Goal: Check status: Check status

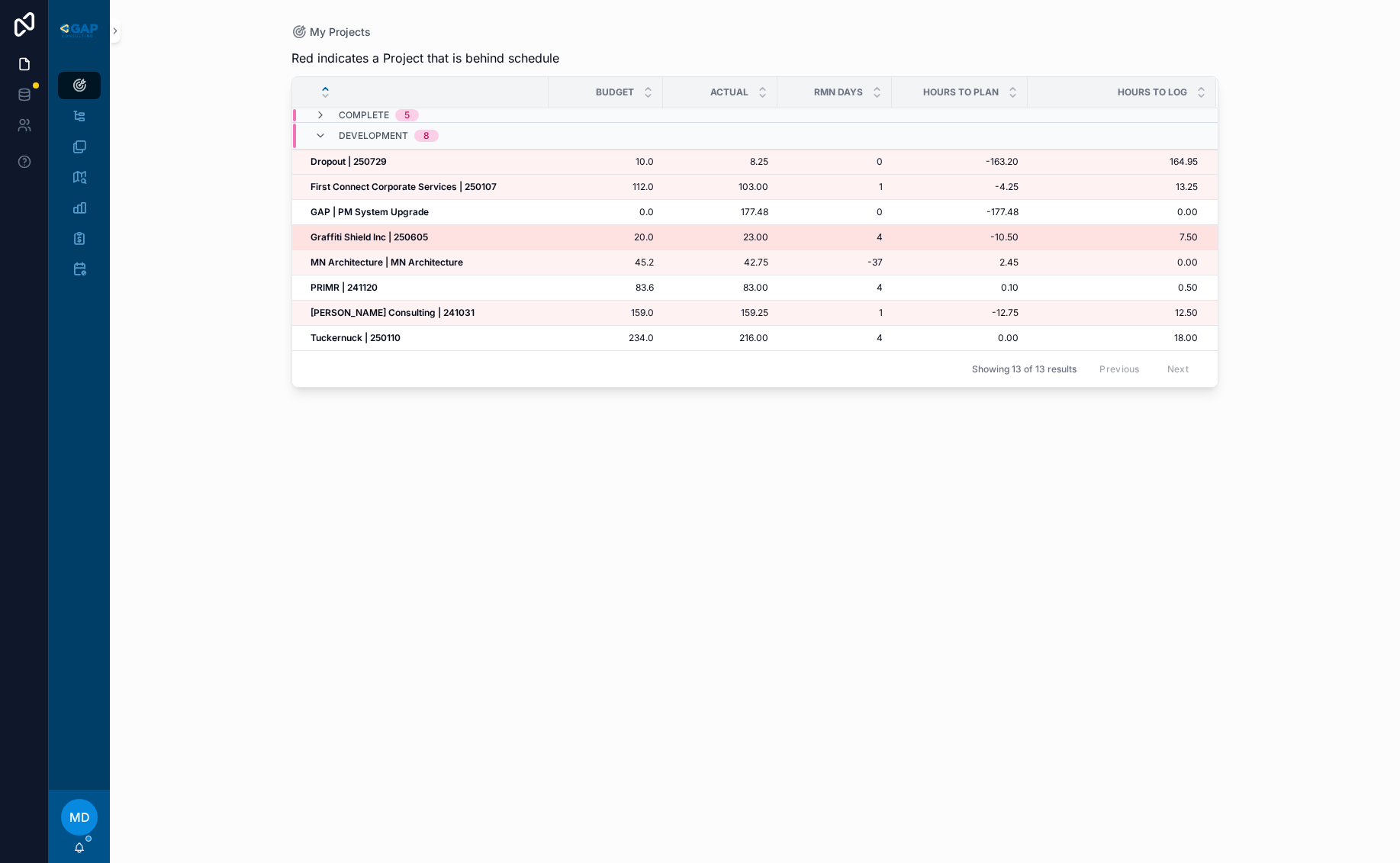
click at [411, 243] on span "Graffiti Shield Inc | 250605" at bounding box center [369, 237] width 118 height 12
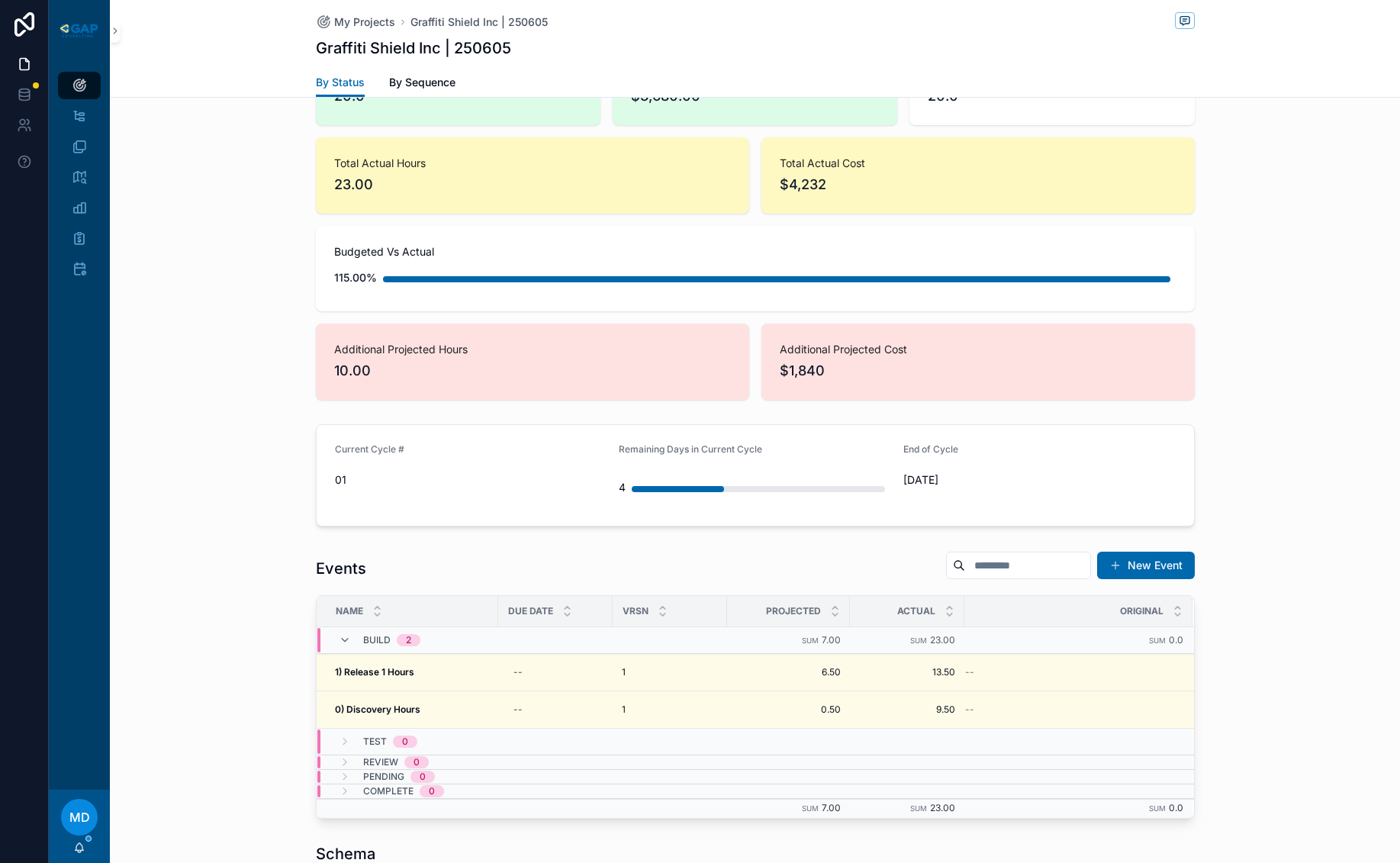
scroll to position [458, 0]
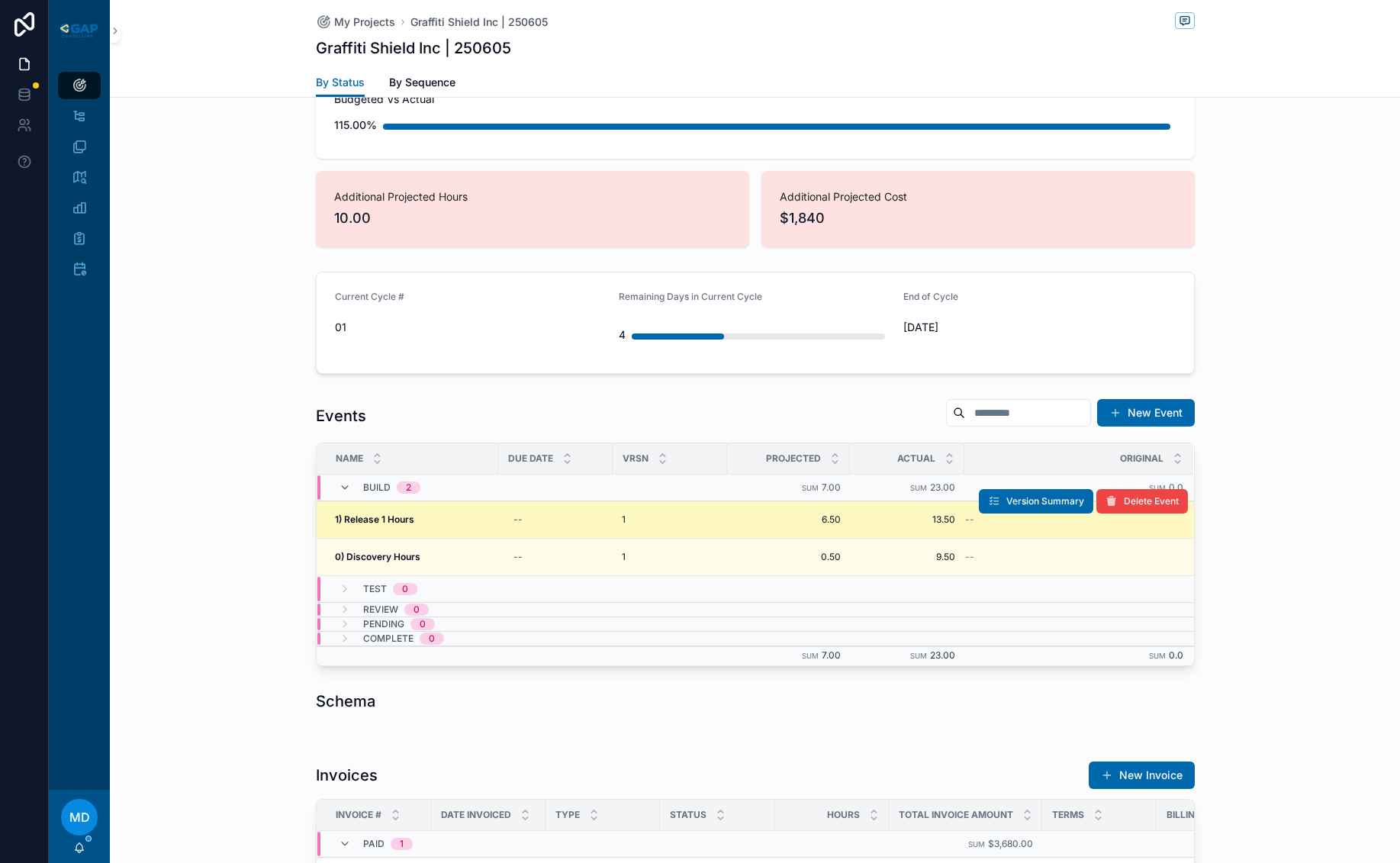
click at [394, 520] on strong "1) Release 1 Hours" at bounding box center [374, 519] width 79 height 12
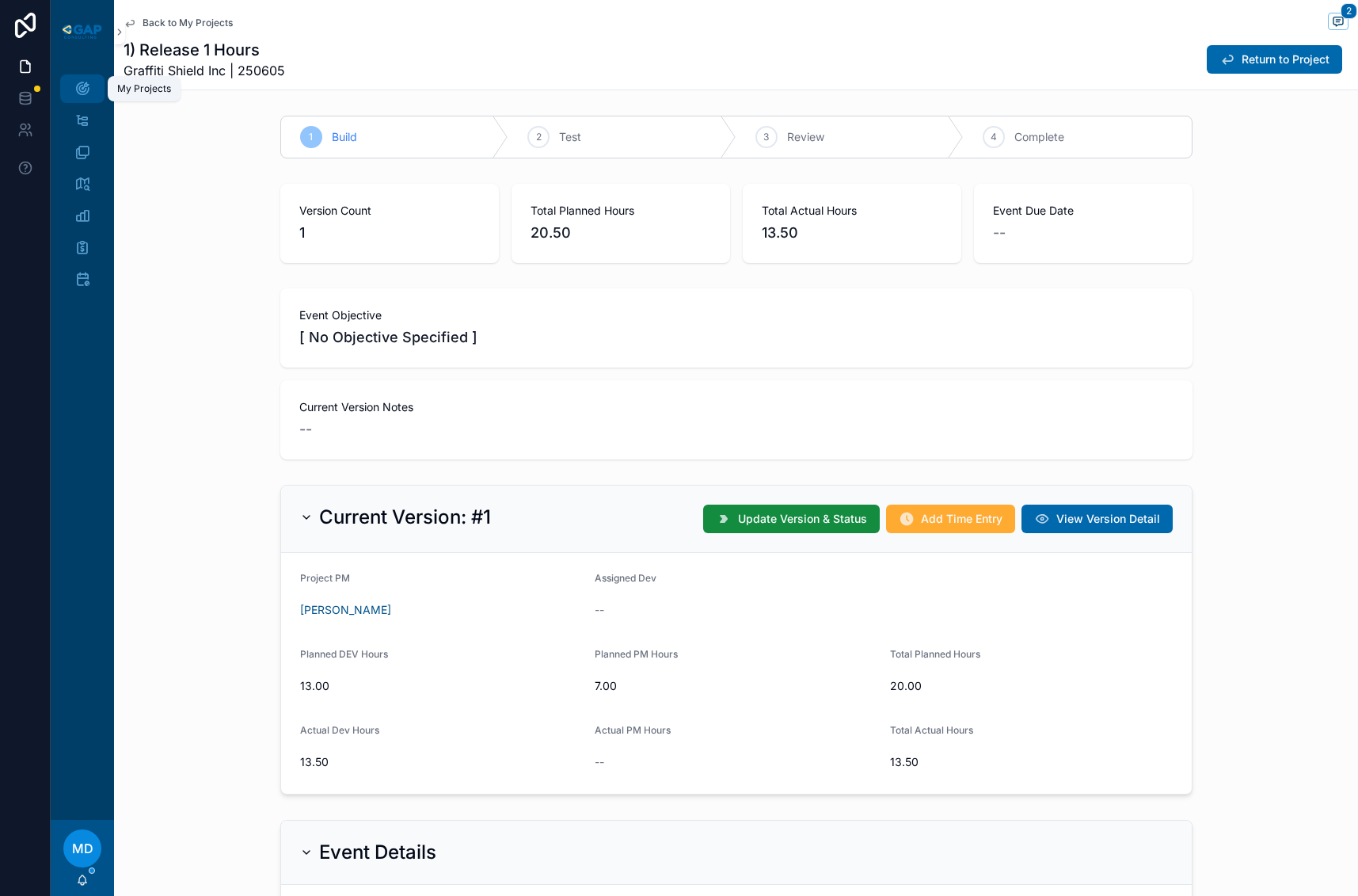
click at [86, 87] on icon "scrollable content" at bounding box center [82, 89] width 16 height 16
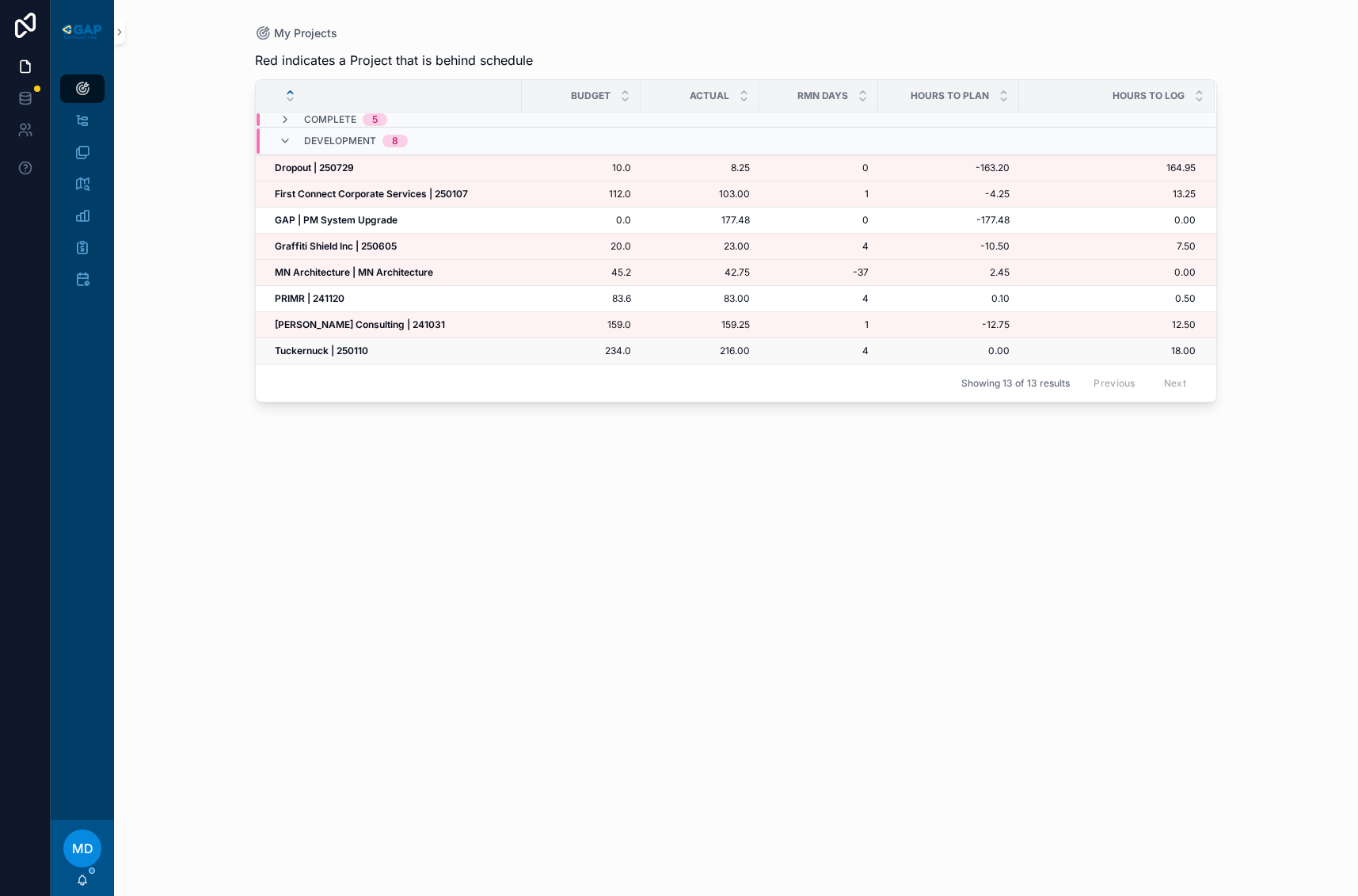
click at [329, 352] on strong "Tuckernuck | 250110" at bounding box center [322, 350] width 94 height 12
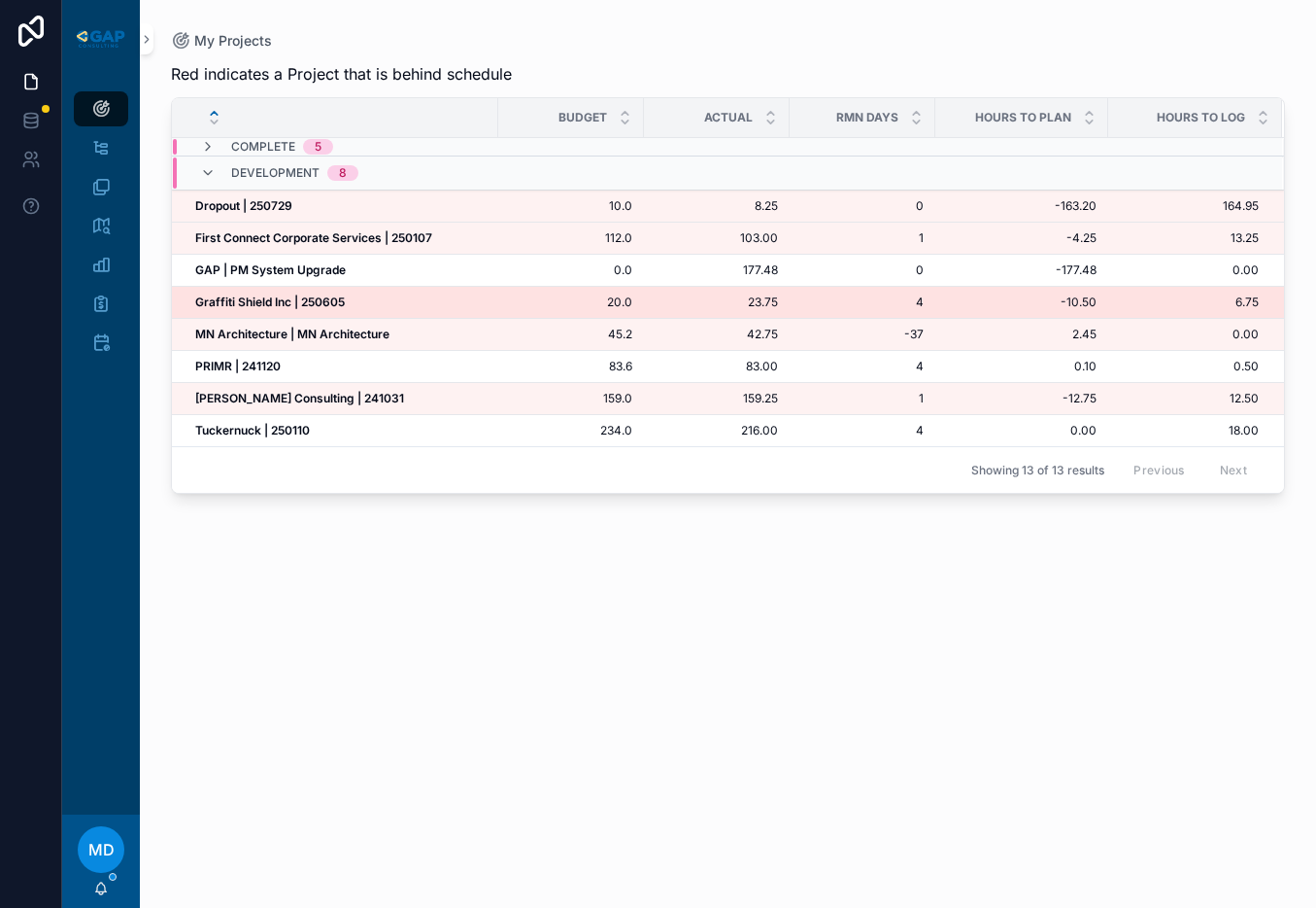
click at [261, 296] on strong "Graffiti Shield Inc | 250605" at bounding box center [270, 301] width 150 height 15
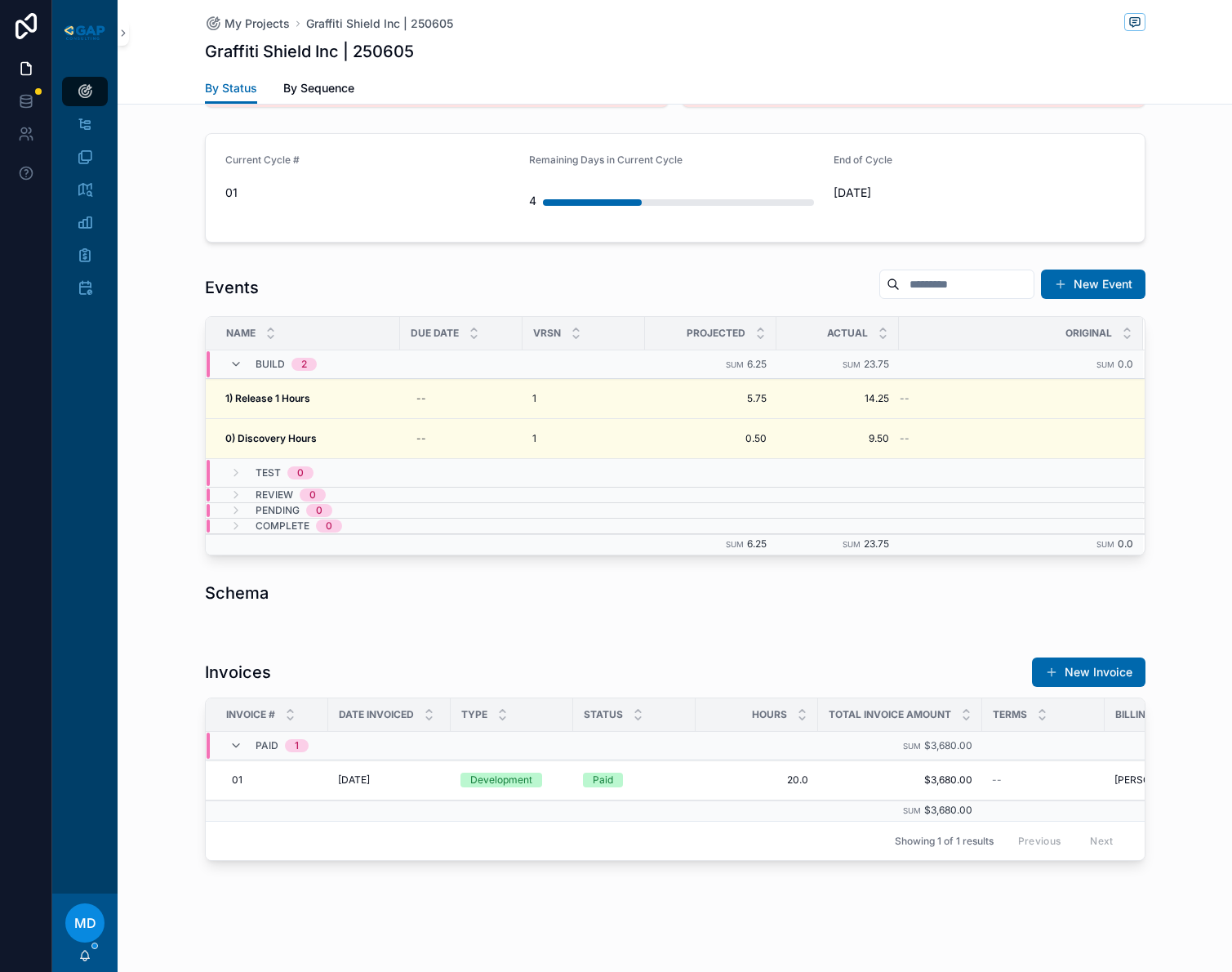
scroll to position [496, 0]
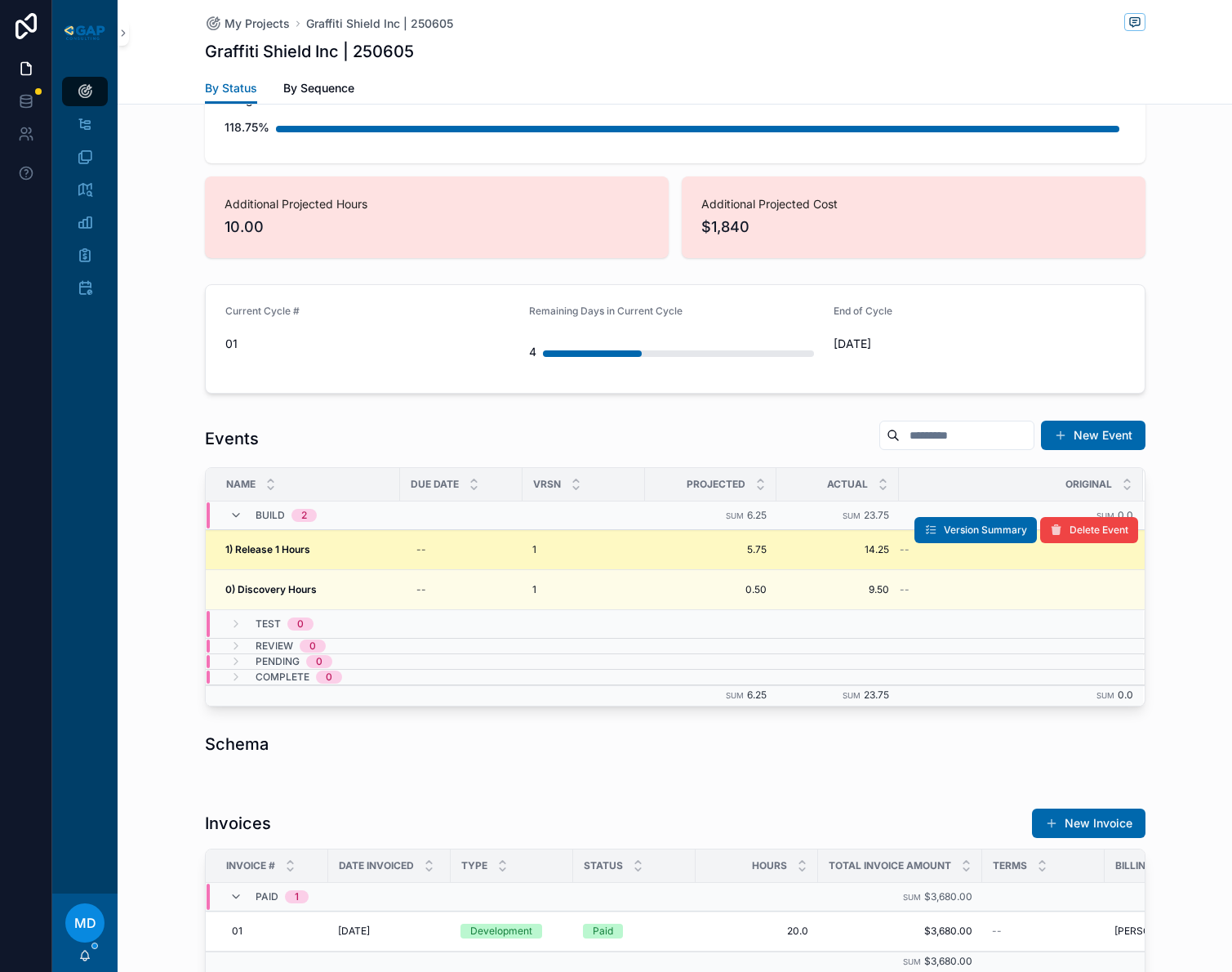
click at [284, 554] on strong "1) Release 1 Hours" at bounding box center [268, 549] width 85 height 12
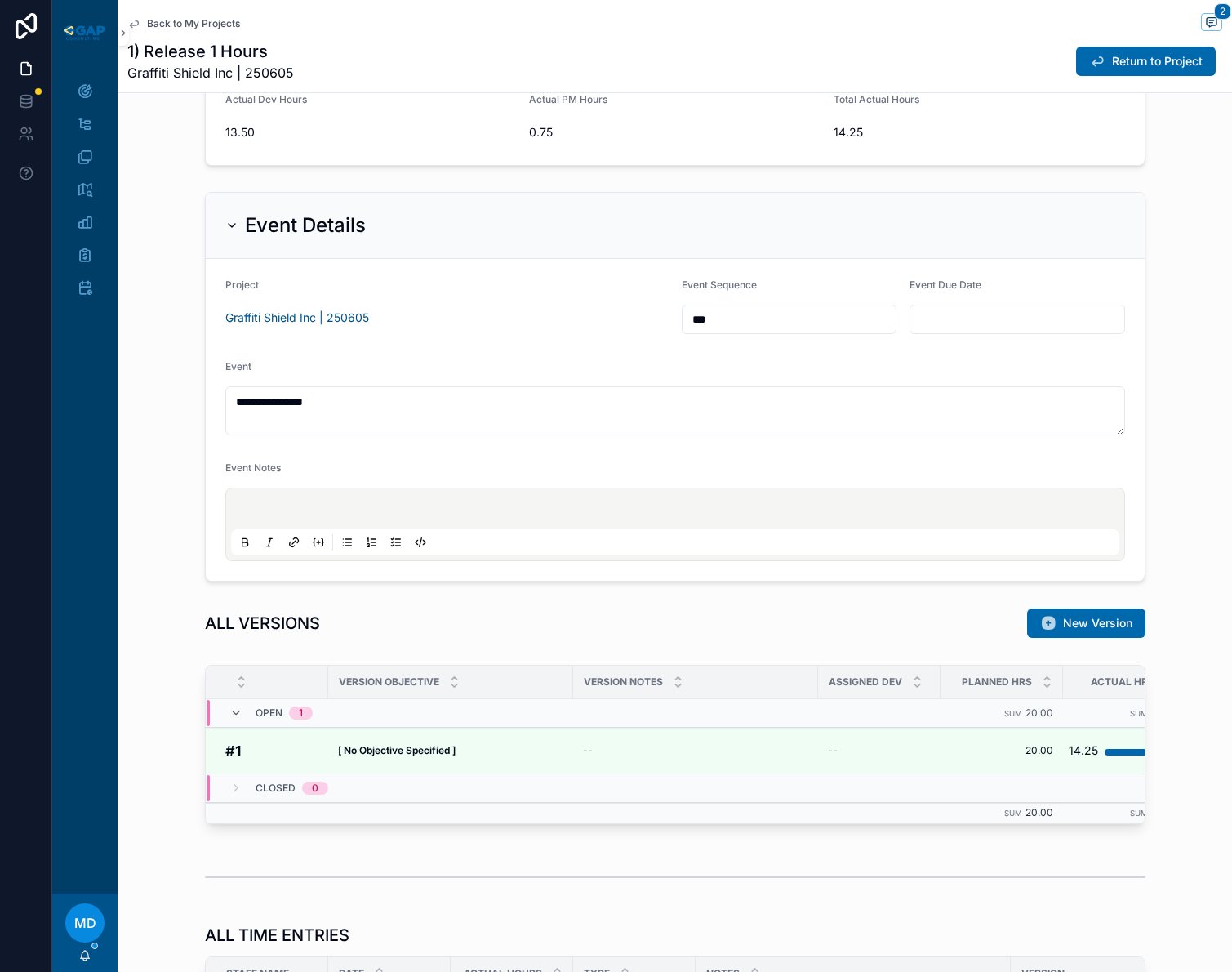
scroll to position [326, 0]
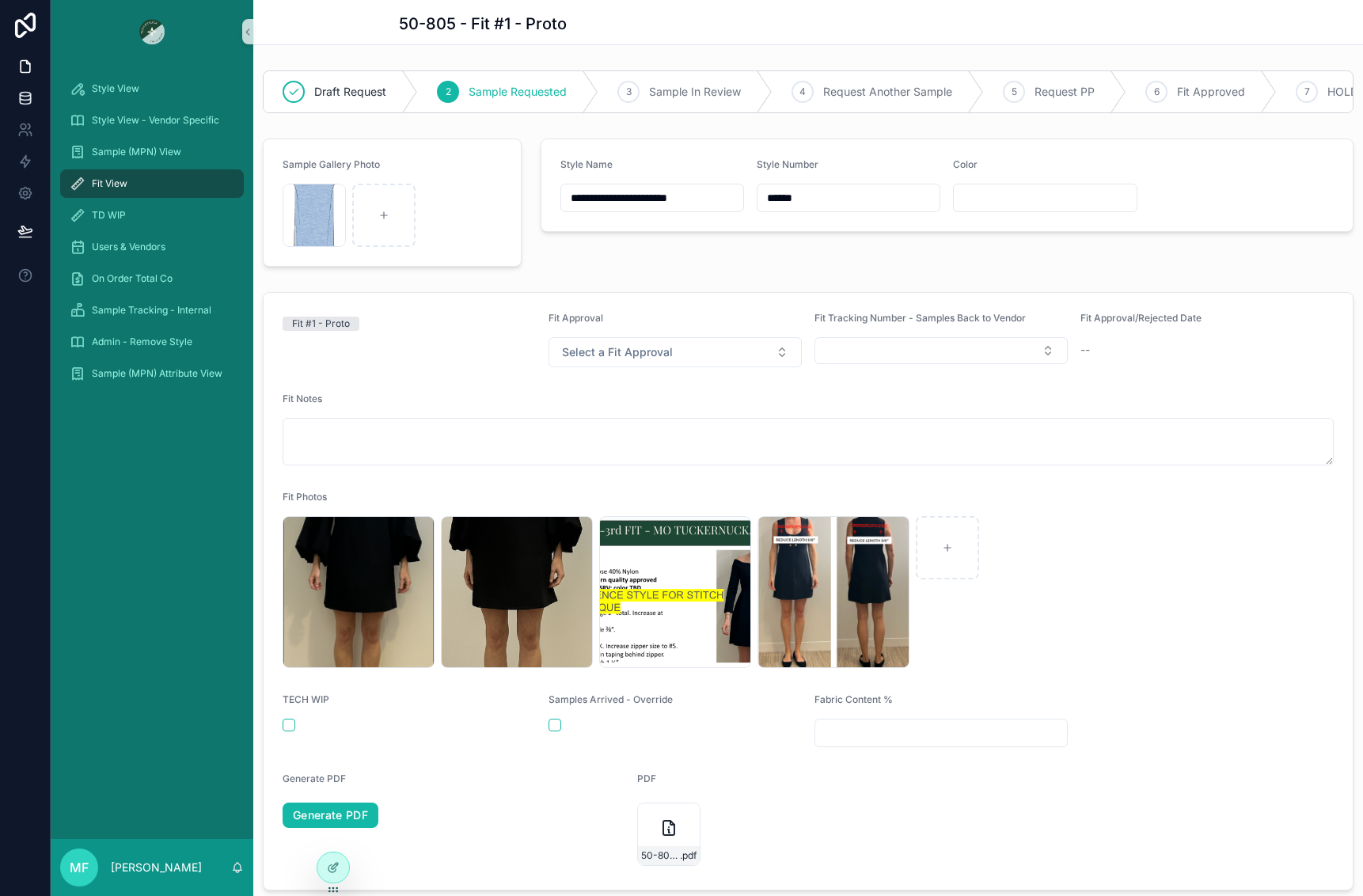
scroll to position [487, 0]
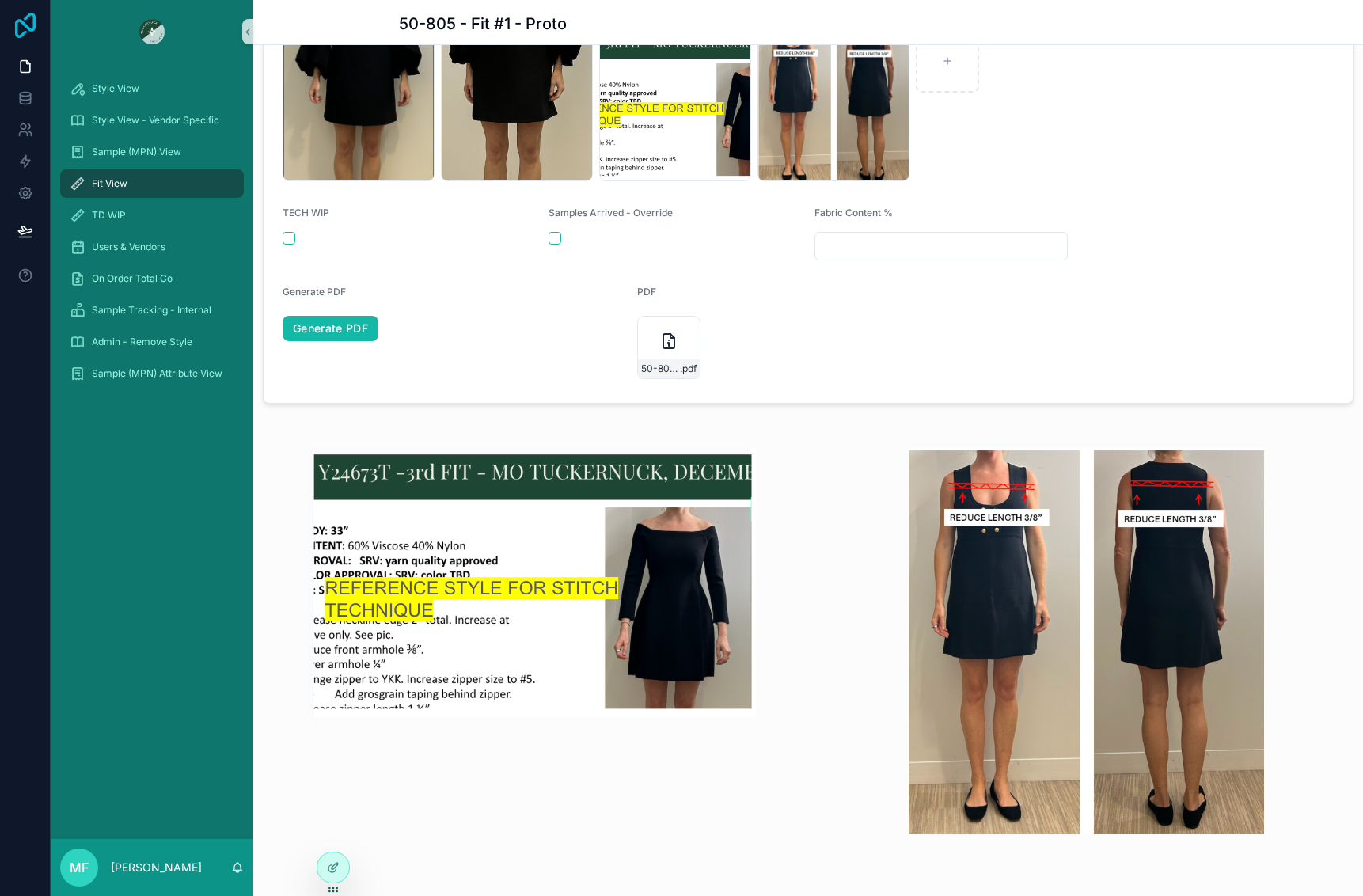
click at [23, 18] on icon at bounding box center [25, 25] width 31 height 25
